Goal: Find specific page/section: Find specific page/section

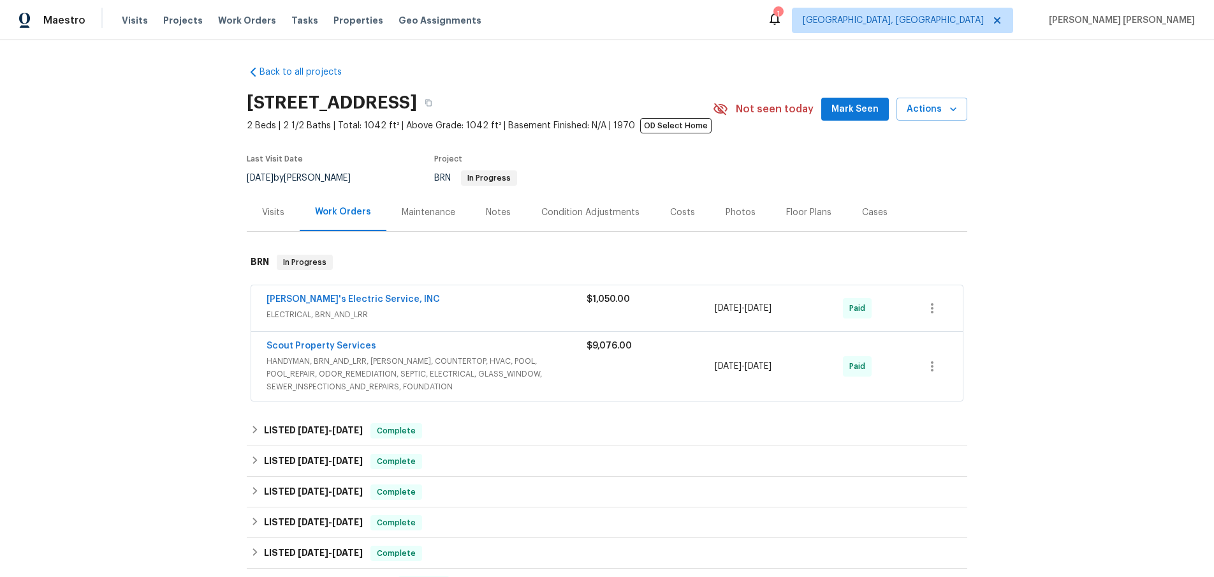
click at [484, 358] on span "HANDYMAN, BRN_AND_LRR, WELLS, COUNTERTOP, HVAC, POOL, POOL_REPAIR, ODOR_REMEDIA…" at bounding box center [427, 374] width 320 height 38
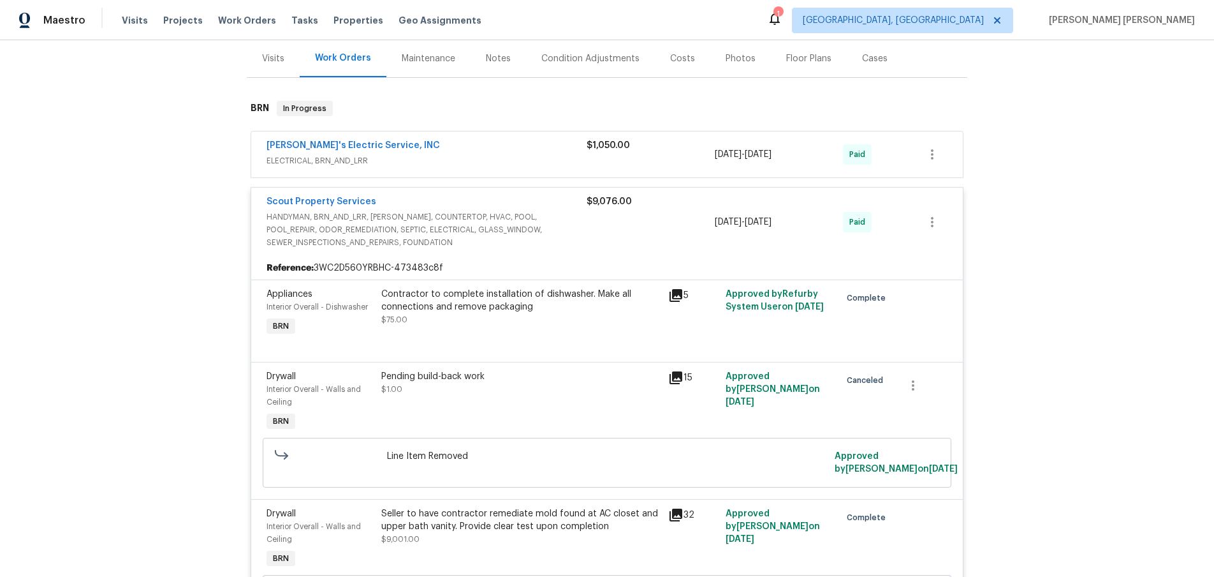
scroll to position [163, 0]
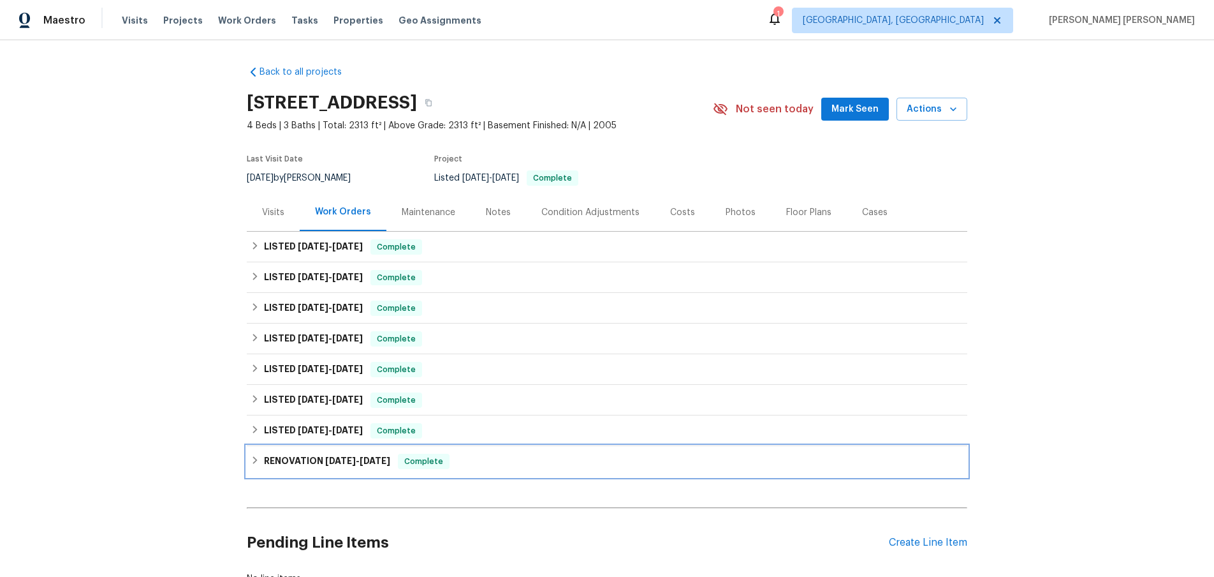
drag, startPoint x: 252, startPoint y: 462, endPoint x: 284, endPoint y: 463, distance: 31.9
click at [252, 461] on icon at bounding box center [255, 459] width 9 height 9
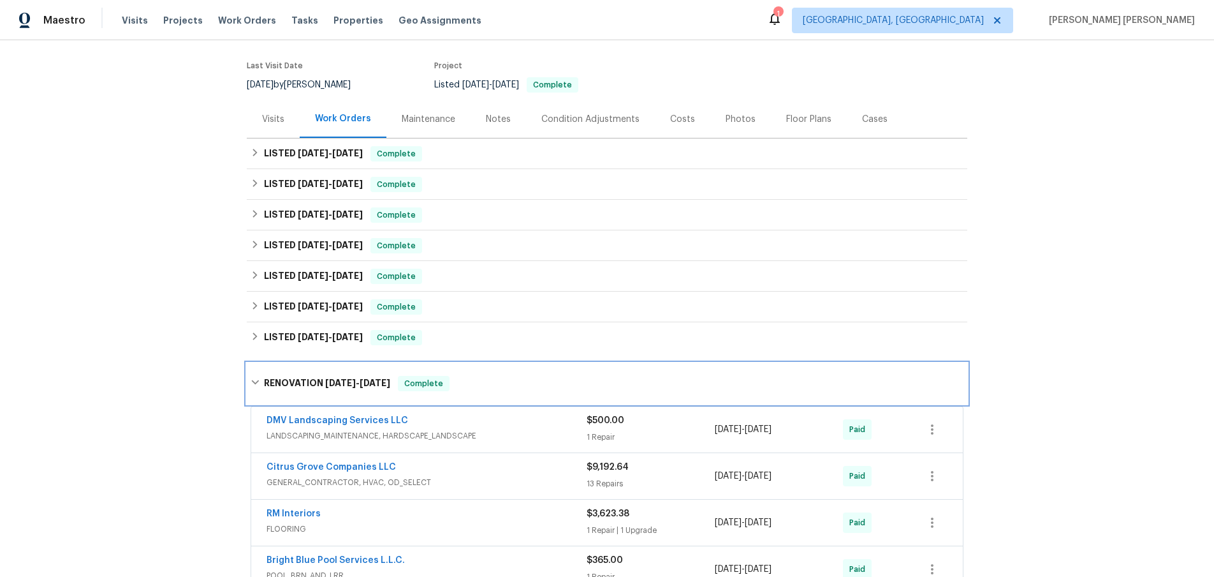
scroll to position [308, 0]
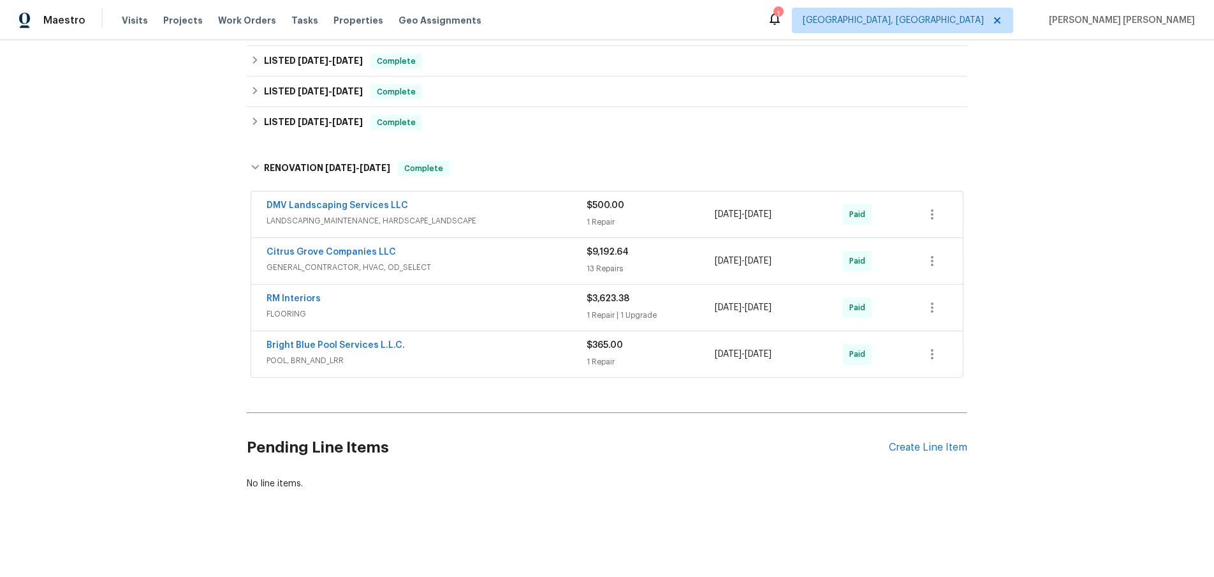
click at [491, 313] on span "FLOORING" at bounding box center [427, 313] width 320 height 13
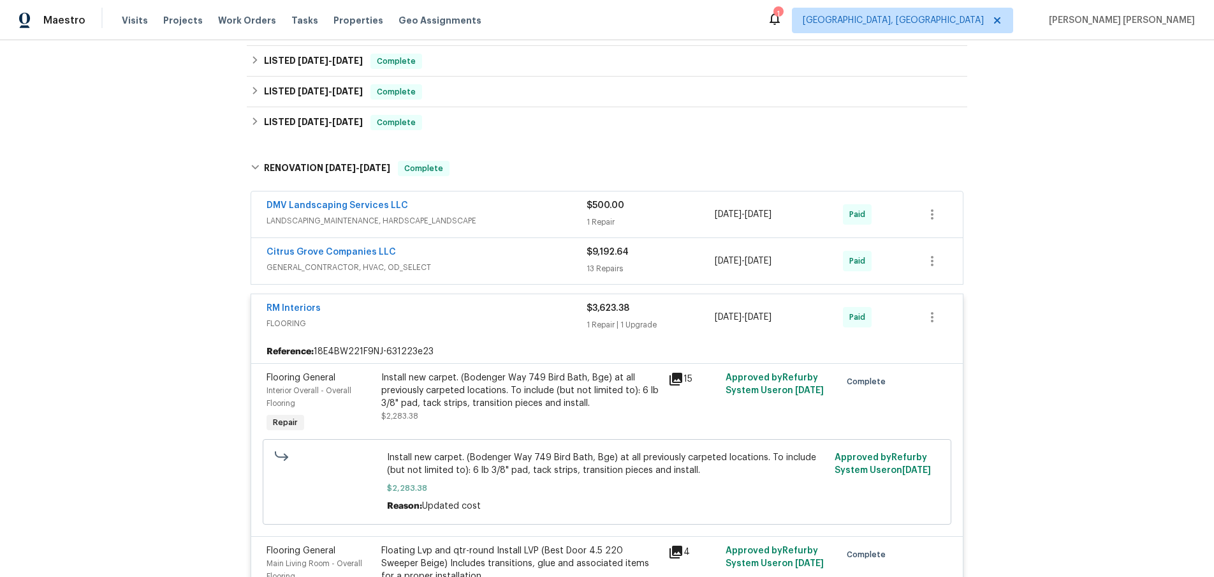
click at [491, 313] on div "RM Interiors" at bounding box center [427, 309] width 320 height 15
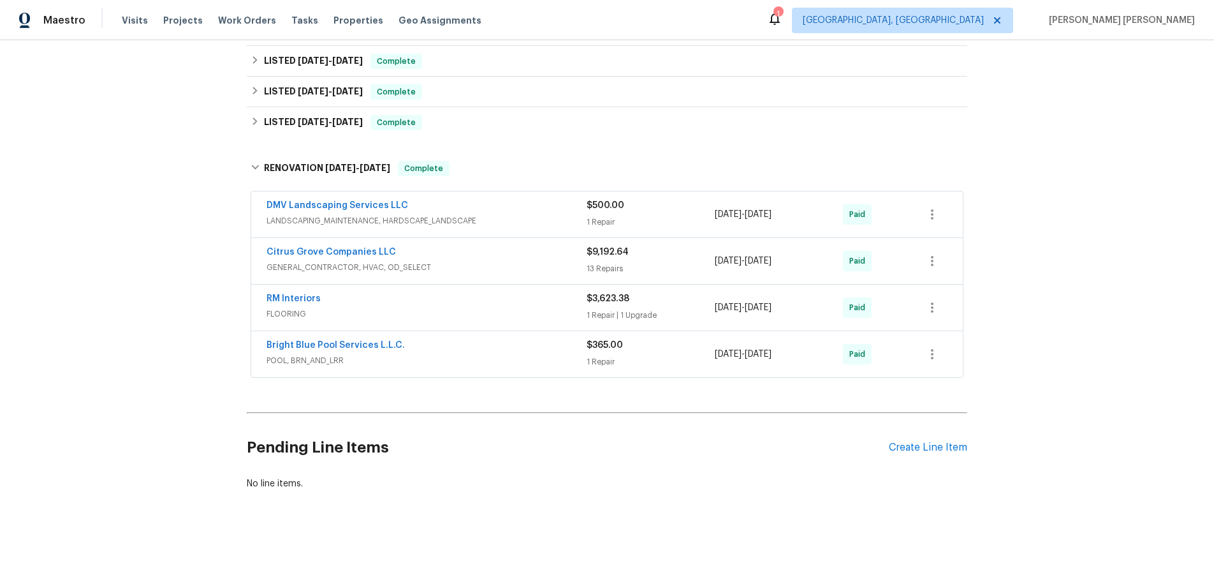
click at [512, 216] on span "LANDSCAPING_MAINTENANCE, HARDSCAPE_LANDSCAPE" at bounding box center [427, 220] width 320 height 13
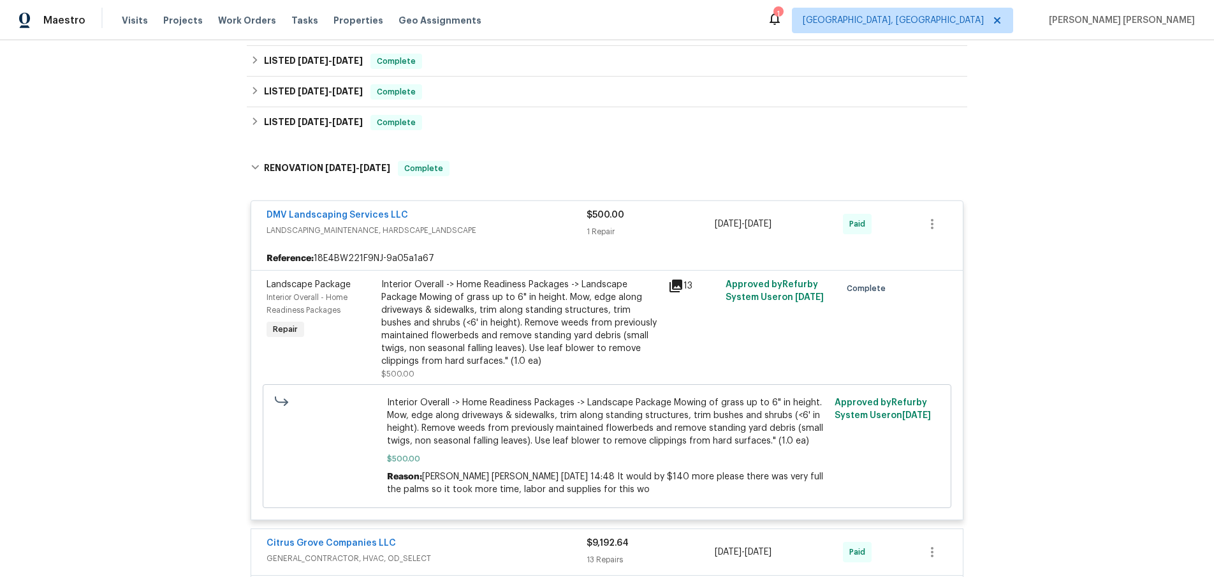
click at [512, 216] on div "DMV Landscaping Services LLC" at bounding box center [427, 216] width 320 height 15
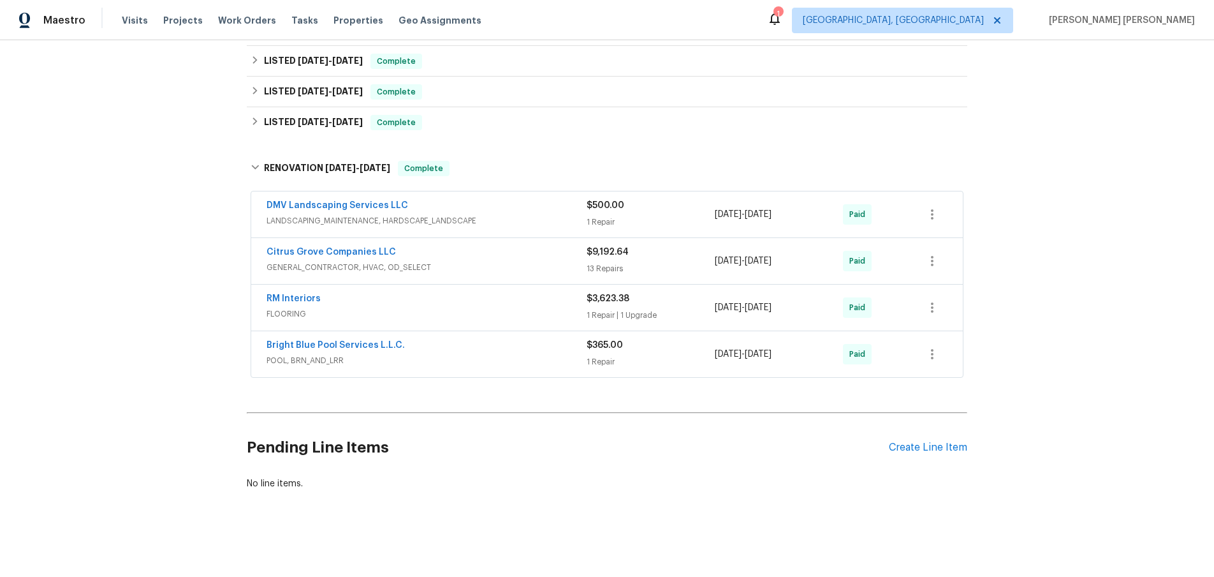
click at [519, 258] on div "Citrus Grove Companies LLC" at bounding box center [427, 253] width 320 height 15
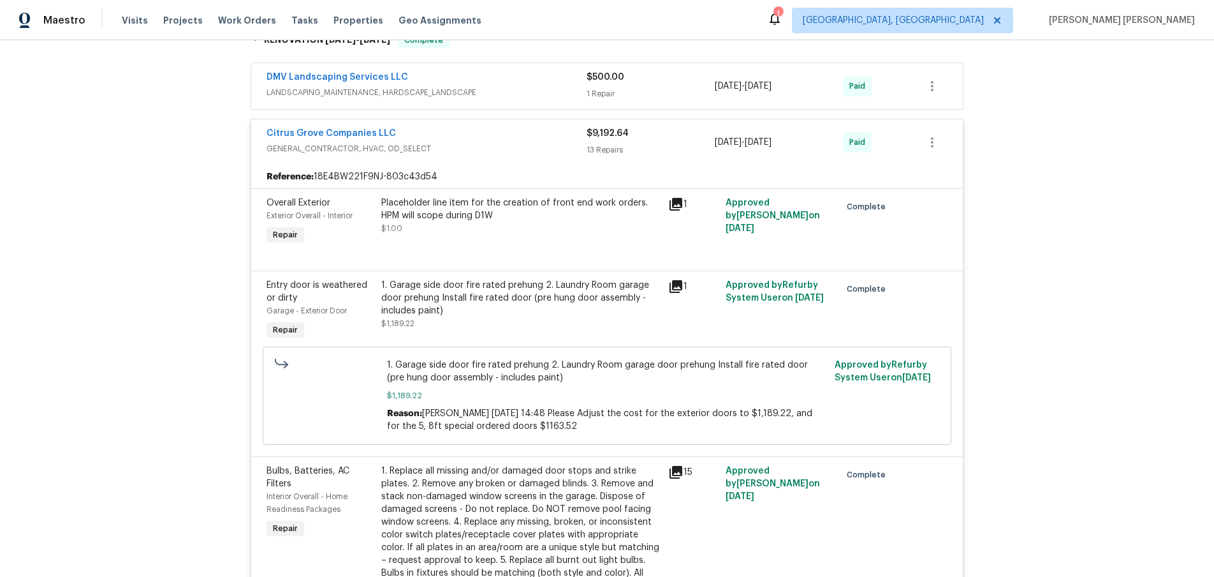
scroll to position [445, 0]
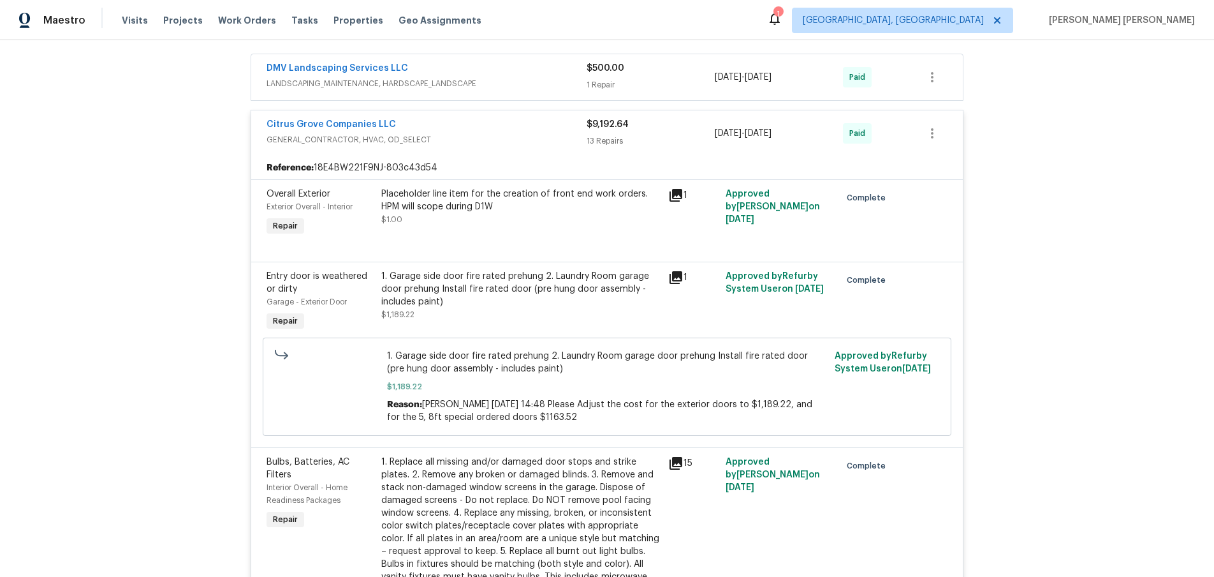
click at [489, 128] on div "Citrus Grove Companies LLC" at bounding box center [427, 125] width 320 height 15
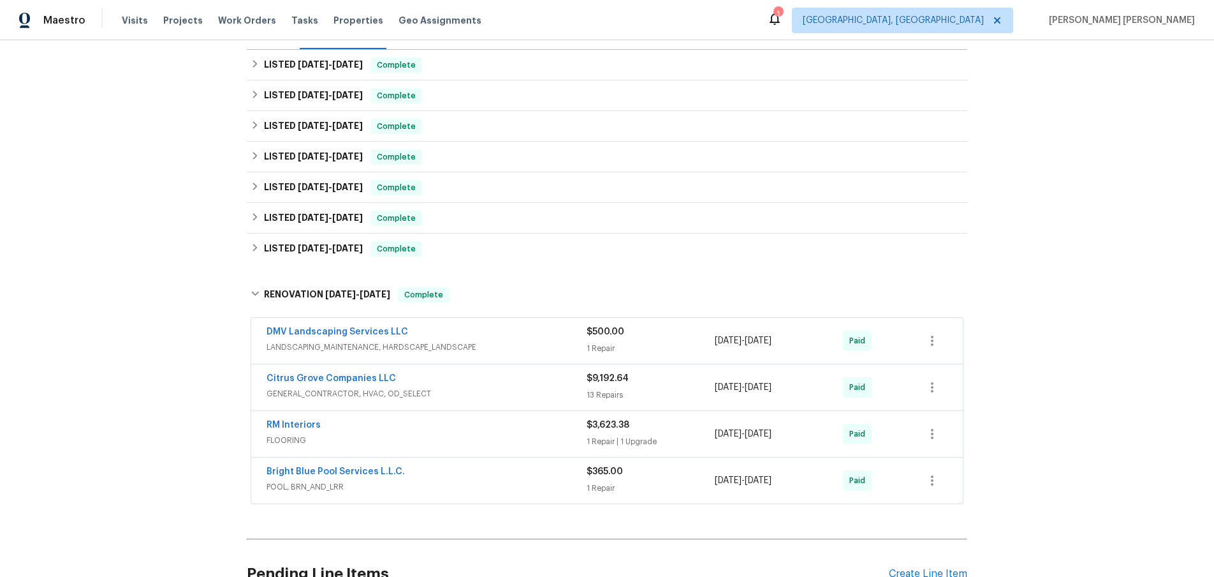
scroll to position [308, 0]
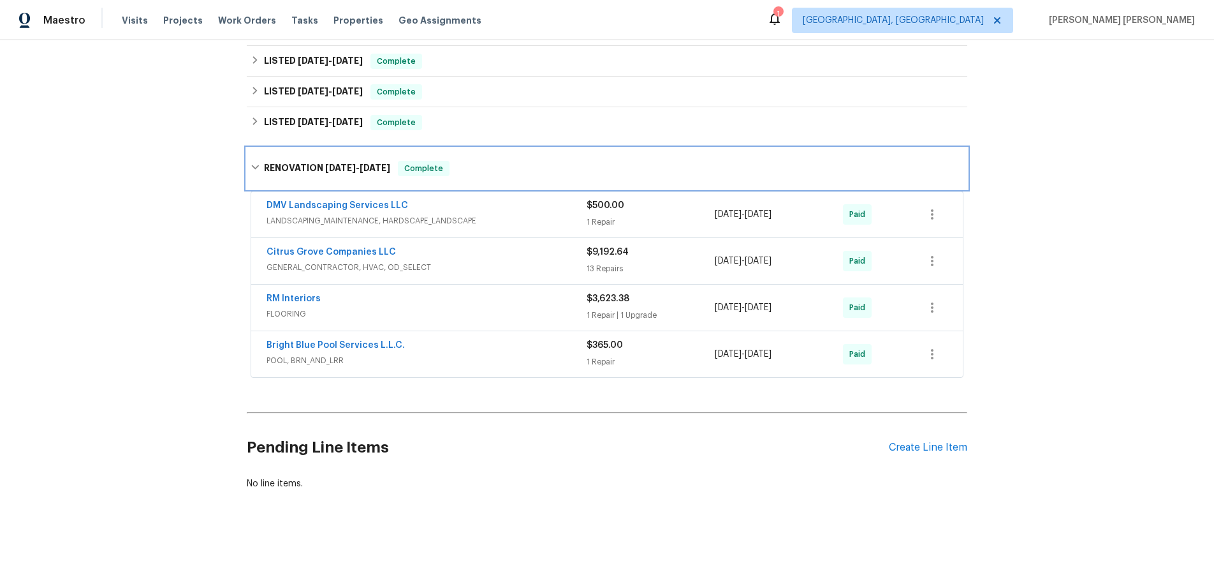
click at [248, 163] on div "RENOVATION [DATE] - [DATE] Complete" at bounding box center [607, 168] width 721 height 41
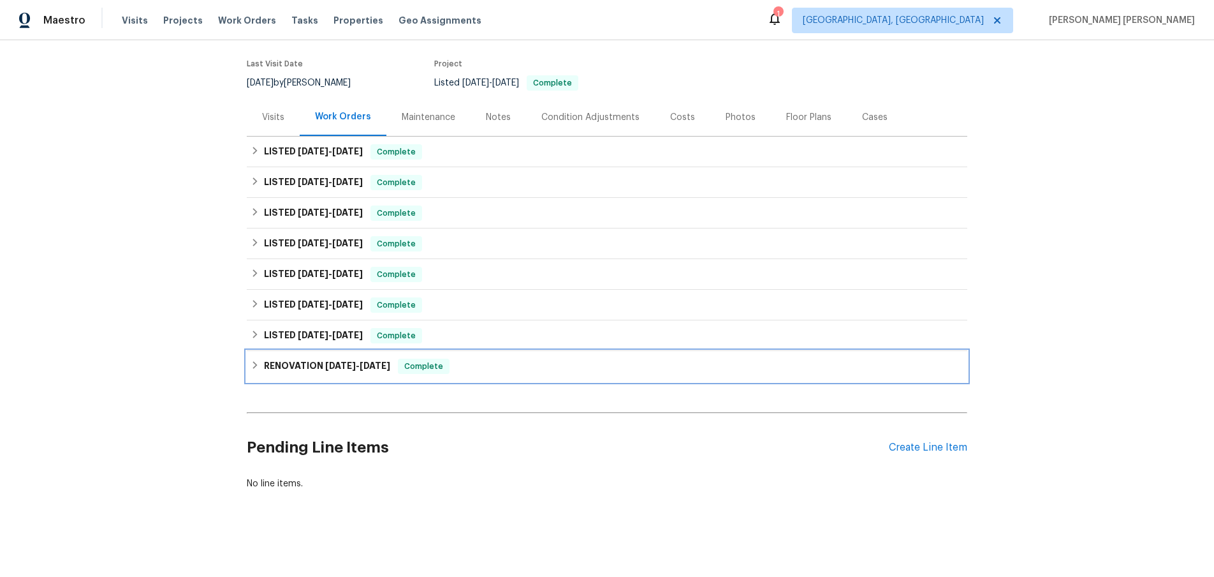
scroll to position [95, 0]
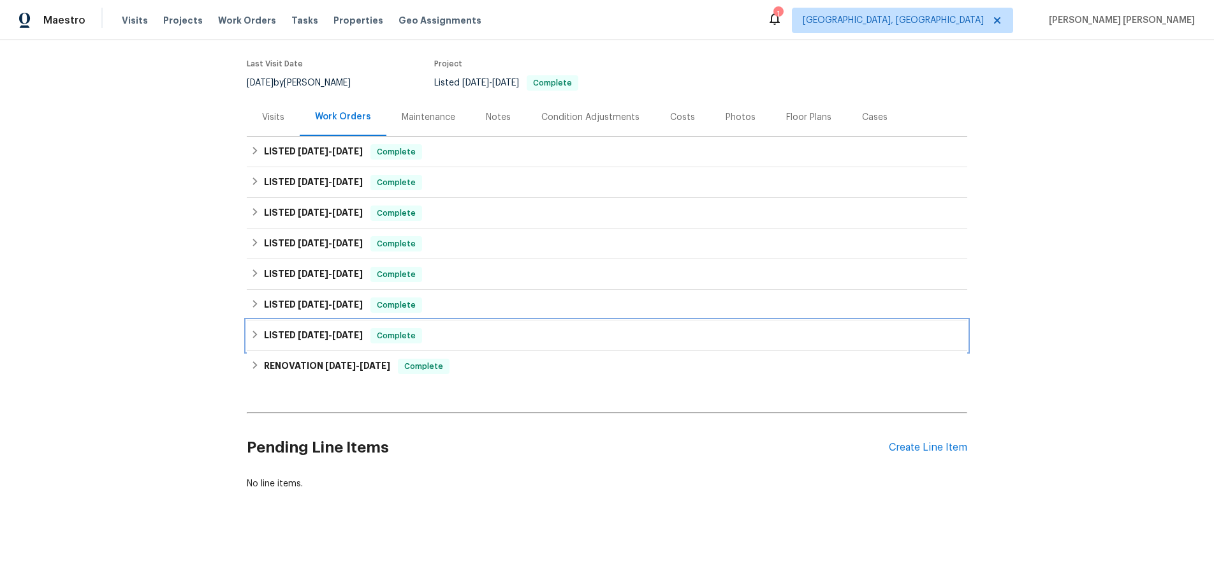
click at [260, 332] on div "LISTED [DATE] - [DATE] Complete" at bounding box center [607, 335] width 713 height 15
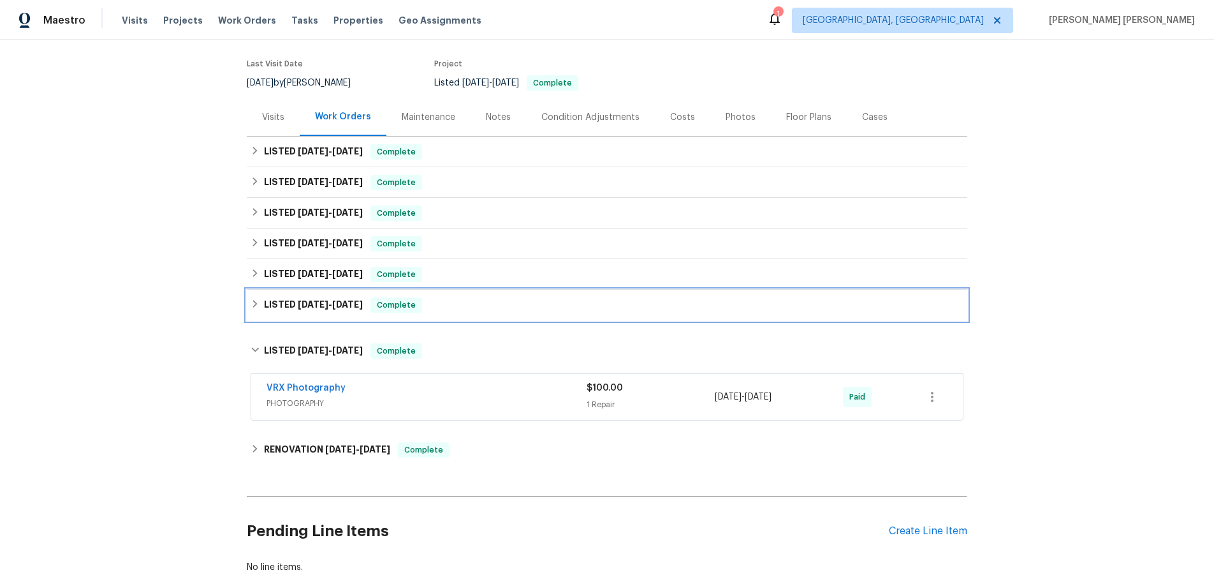
click at [247, 293] on div "LISTED [DATE] - [DATE] Complete" at bounding box center [607, 305] width 721 height 31
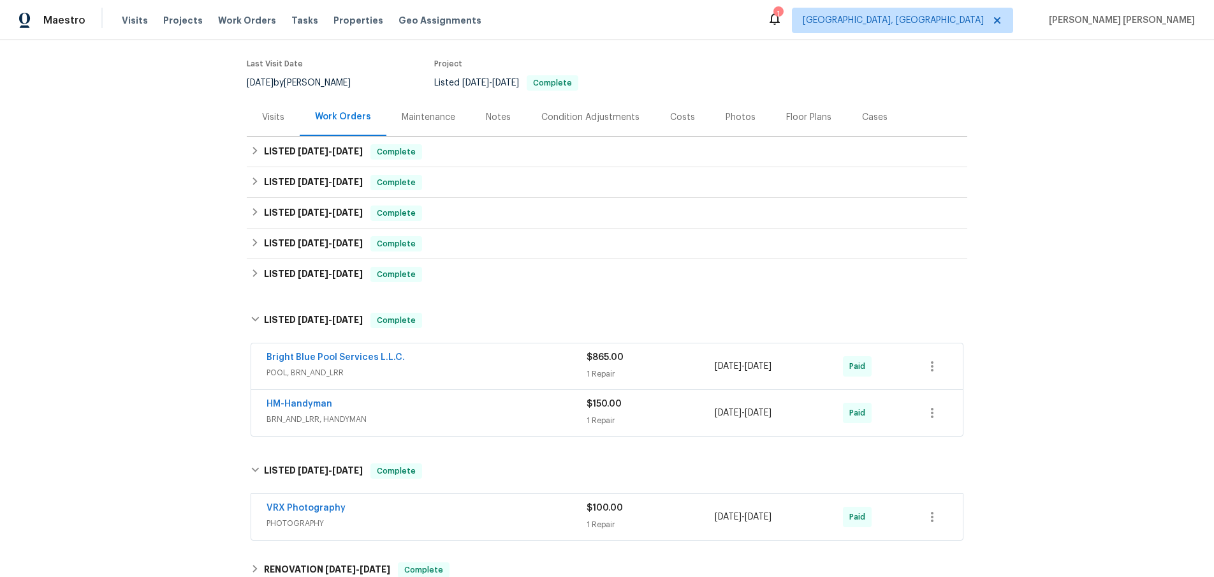
click at [251, 297] on div "Back to all projects [STREET_ADDRESS] 4 Beds | 3 Baths | Total: 2313 ft² | Abov…" at bounding box center [607, 331] width 721 height 743
click at [252, 279] on div "LISTED [DATE] - [DATE] Complete" at bounding box center [607, 274] width 713 height 15
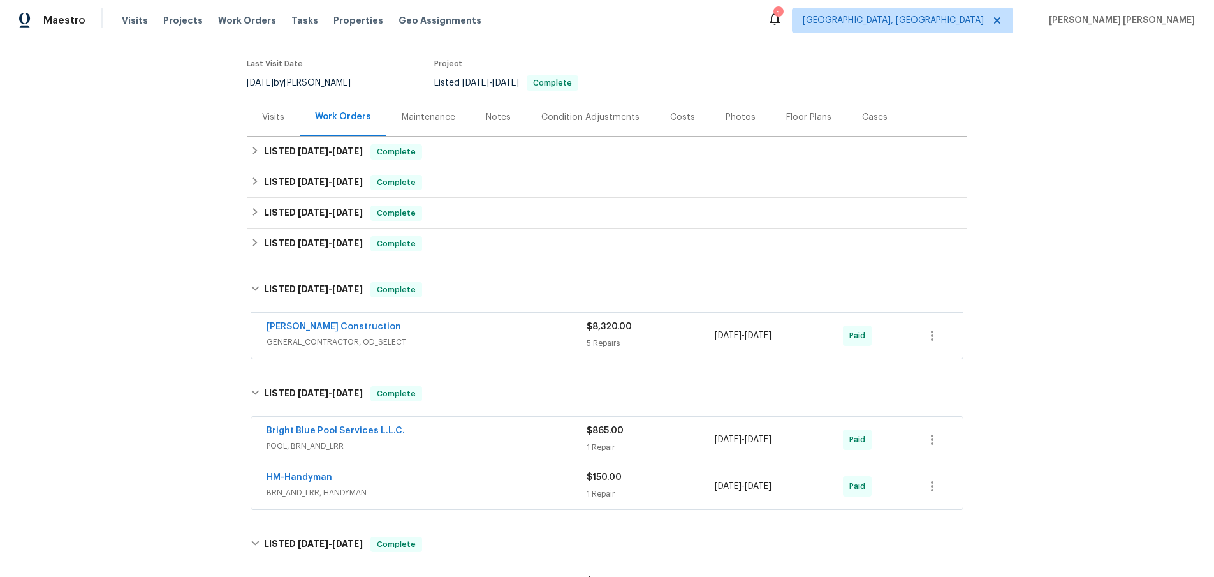
click at [491, 329] on div "[PERSON_NAME] Construction" at bounding box center [427, 327] width 320 height 15
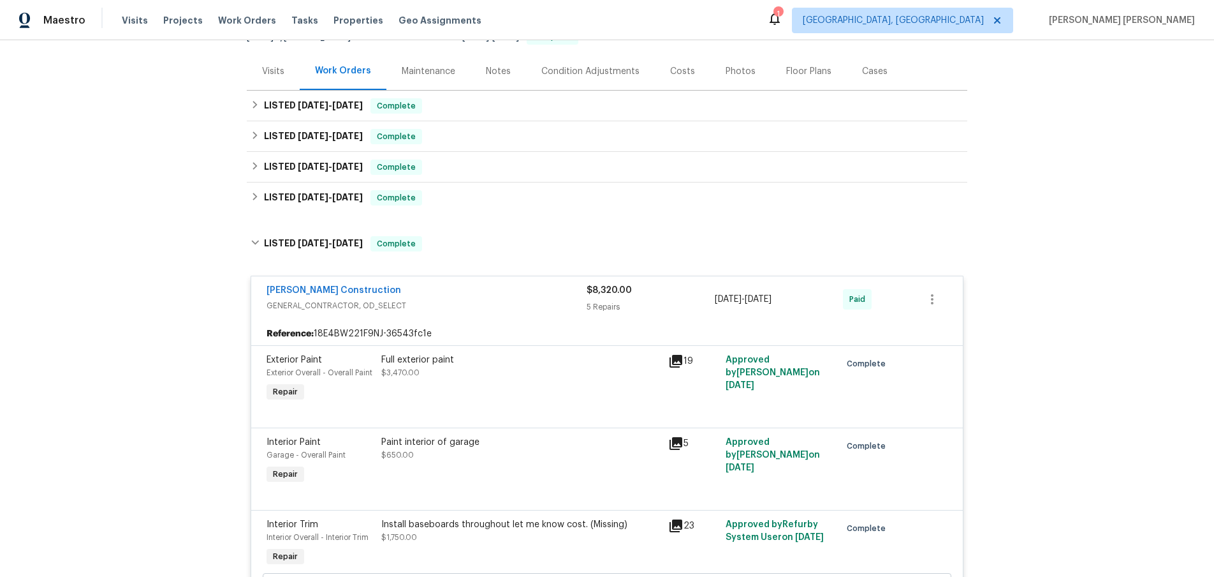
scroll to position [130, 0]
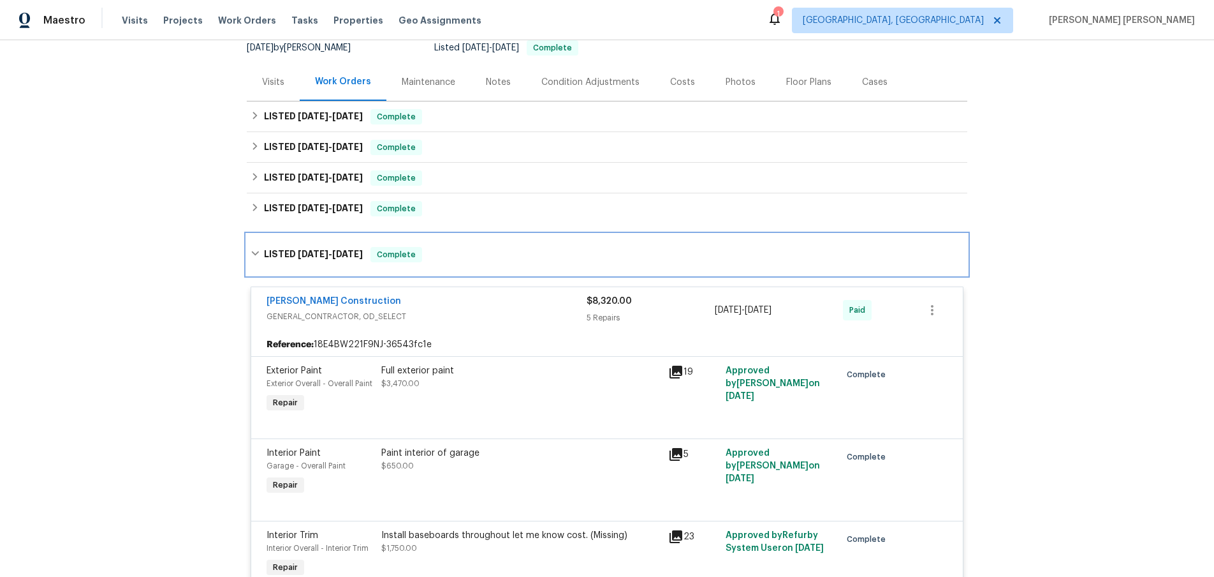
click at [255, 249] on icon at bounding box center [255, 253] width 9 height 9
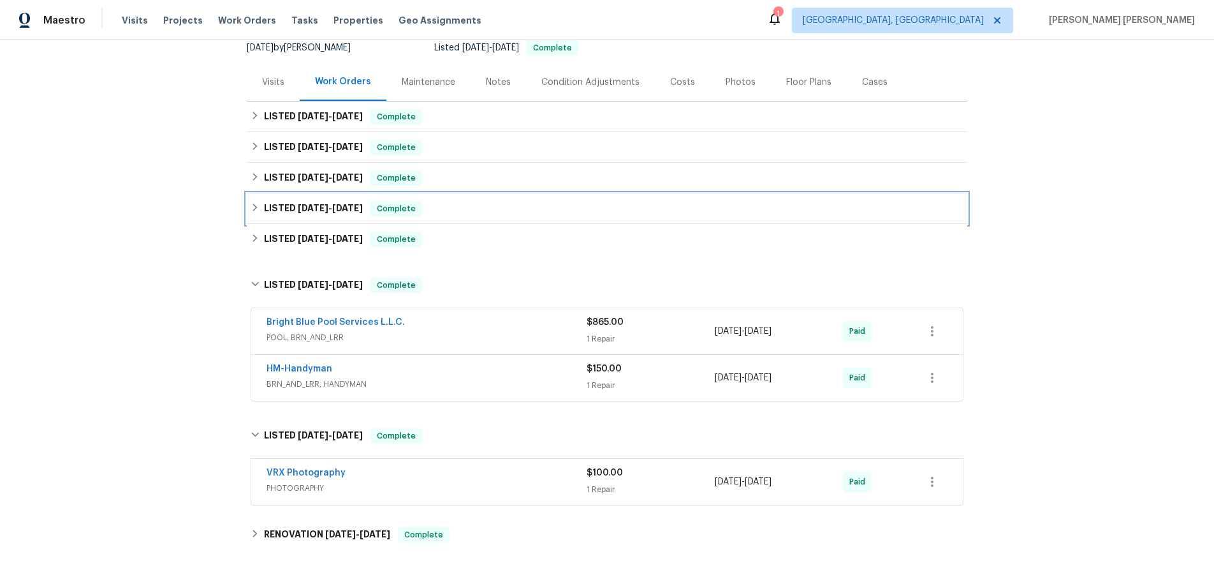
click at [258, 210] on icon at bounding box center [255, 207] width 9 height 9
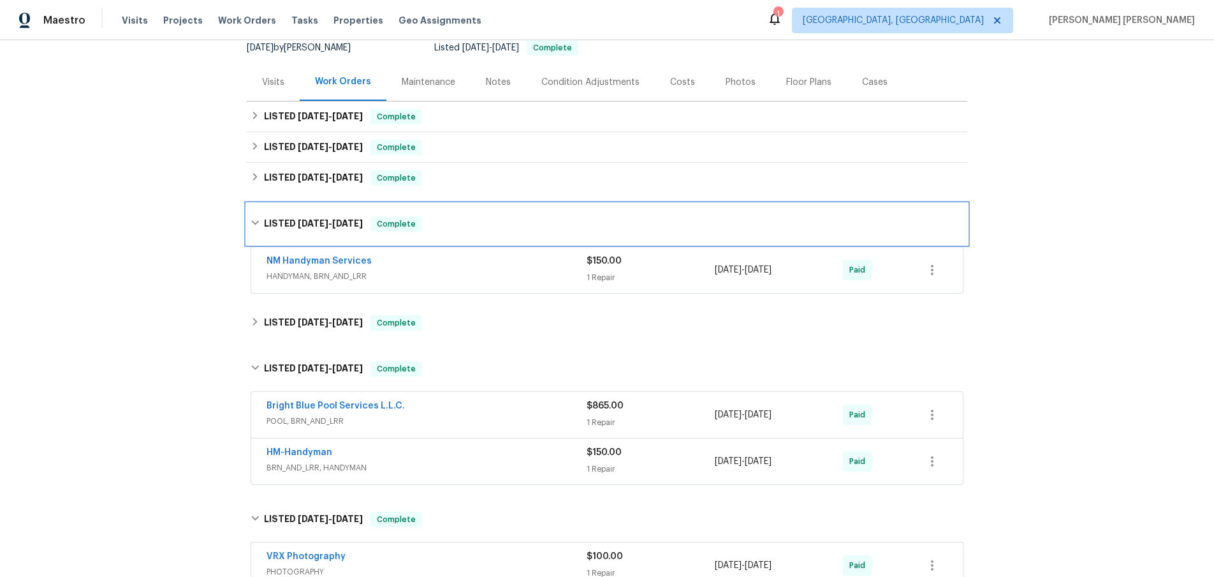
click at [254, 217] on div "LISTED [DATE] - [DATE] Complete" at bounding box center [607, 223] width 713 height 15
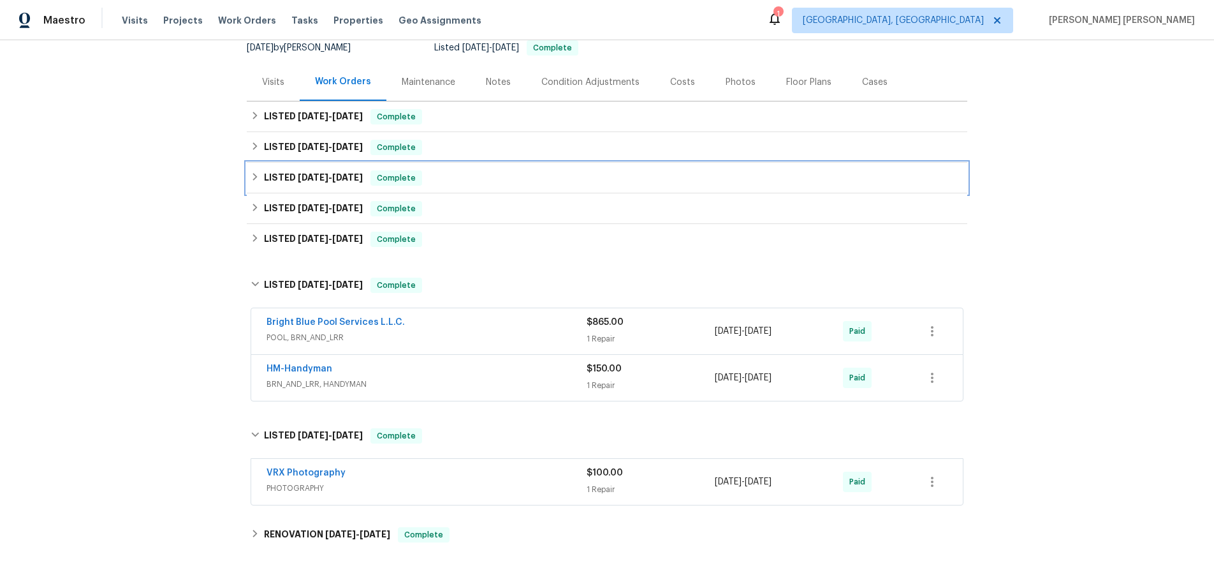
click at [254, 179] on icon at bounding box center [255, 177] width 4 height 8
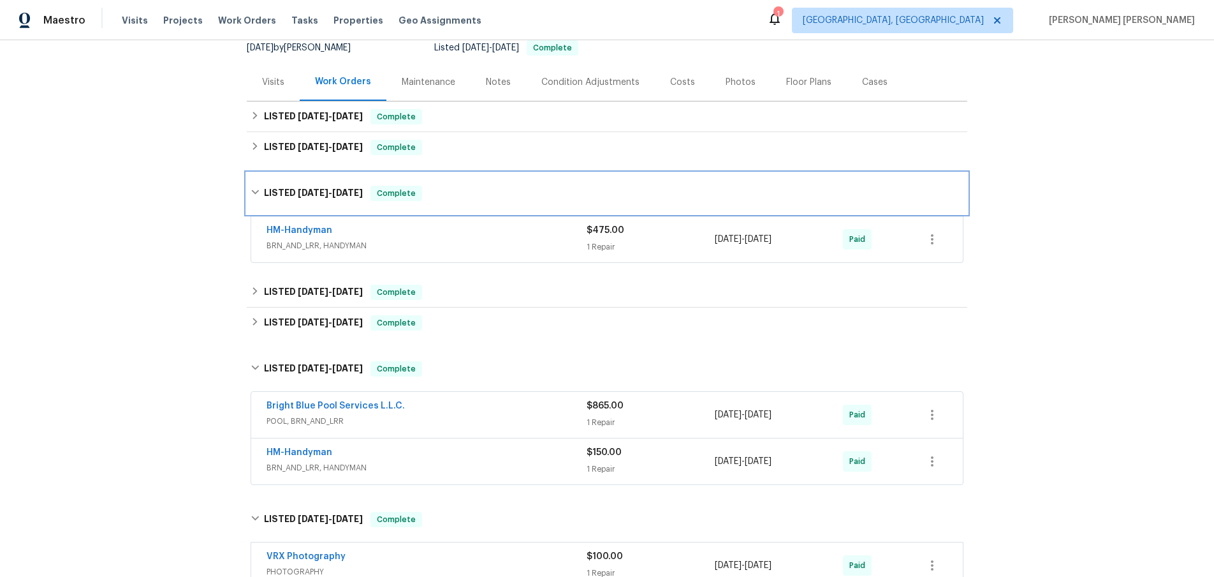
click at [254, 179] on div "LISTED [DATE] - [DATE] Complete" at bounding box center [607, 193] width 721 height 41
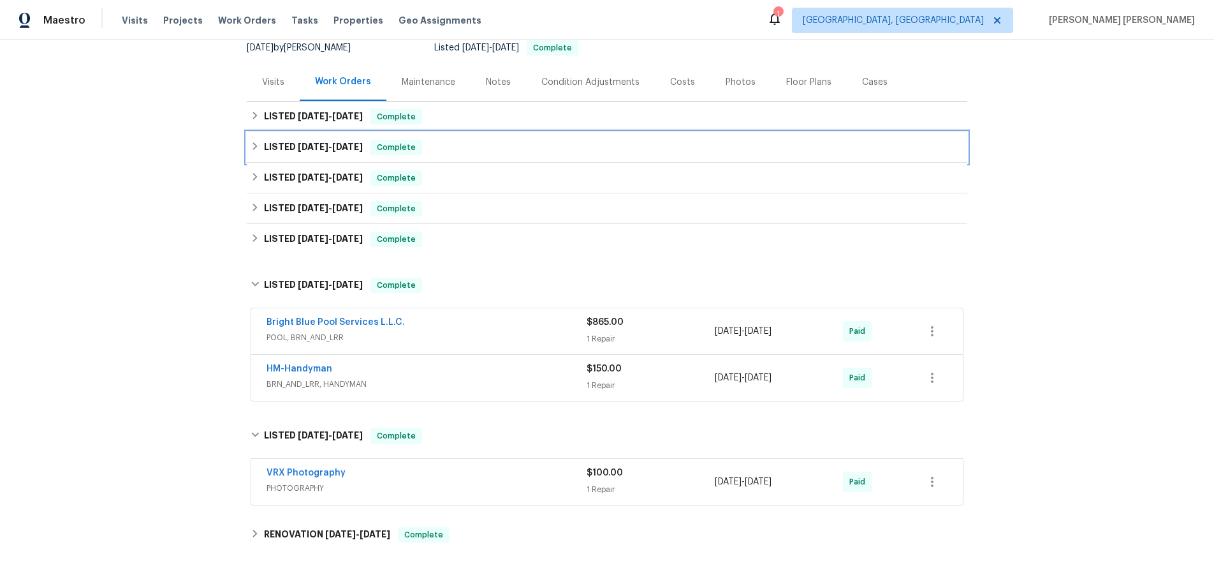
click at [257, 150] on icon at bounding box center [255, 146] width 9 height 9
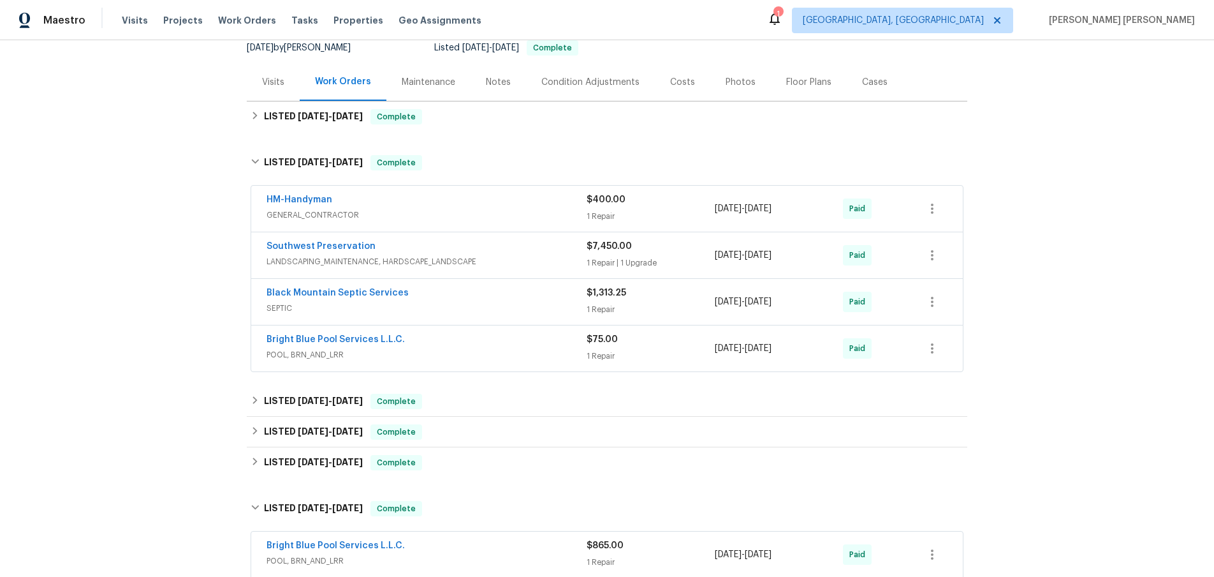
click at [478, 298] on div "Black Mountain Septic Services" at bounding box center [427, 293] width 320 height 15
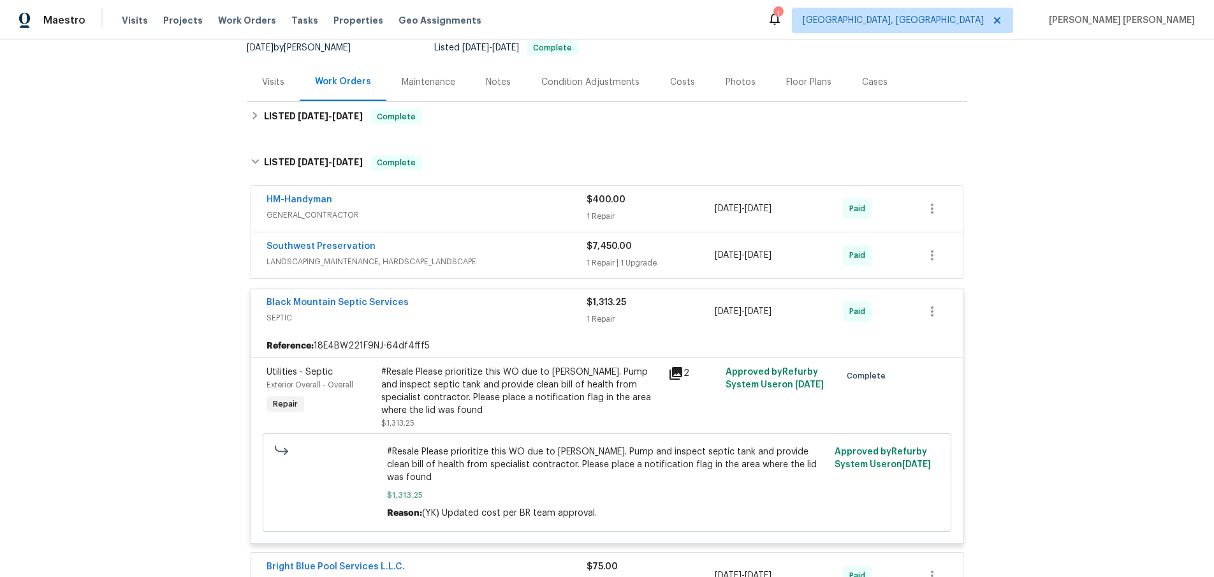
click at [674, 373] on icon at bounding box center [676, 373] width 13 height 13
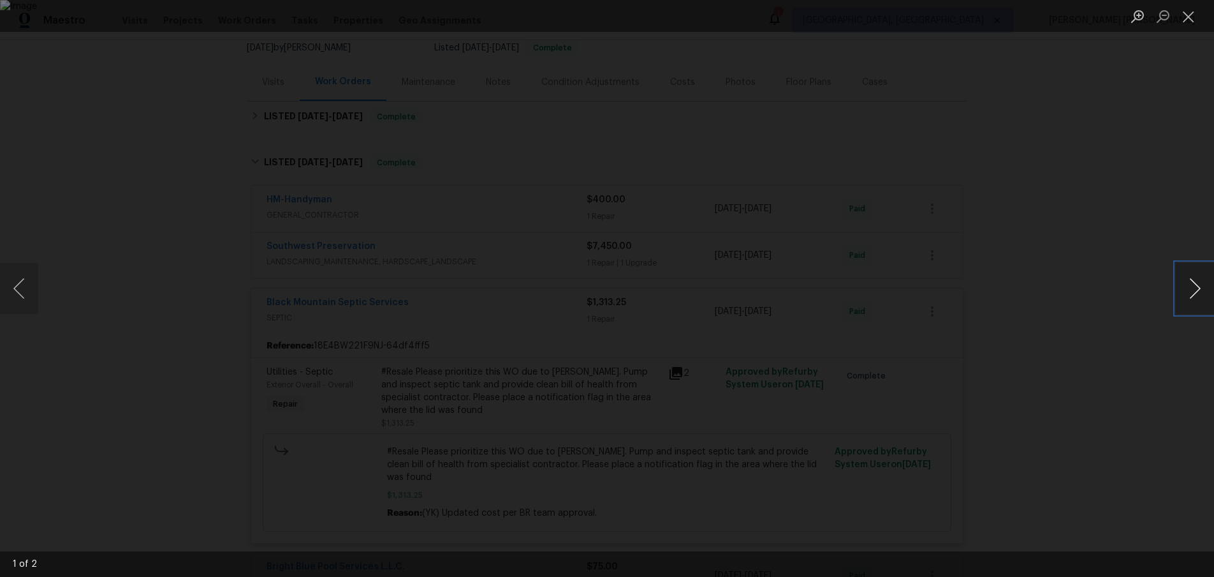
click at [1200, 296] on button "Next image" at bounding box center [1195, 288] width 38 height 51
click at [1110, 353] on div "Lightbox" at bounding box center [607, 288] width 1214 height 577
